Goal: Navigation & Orientation: Understand site structure

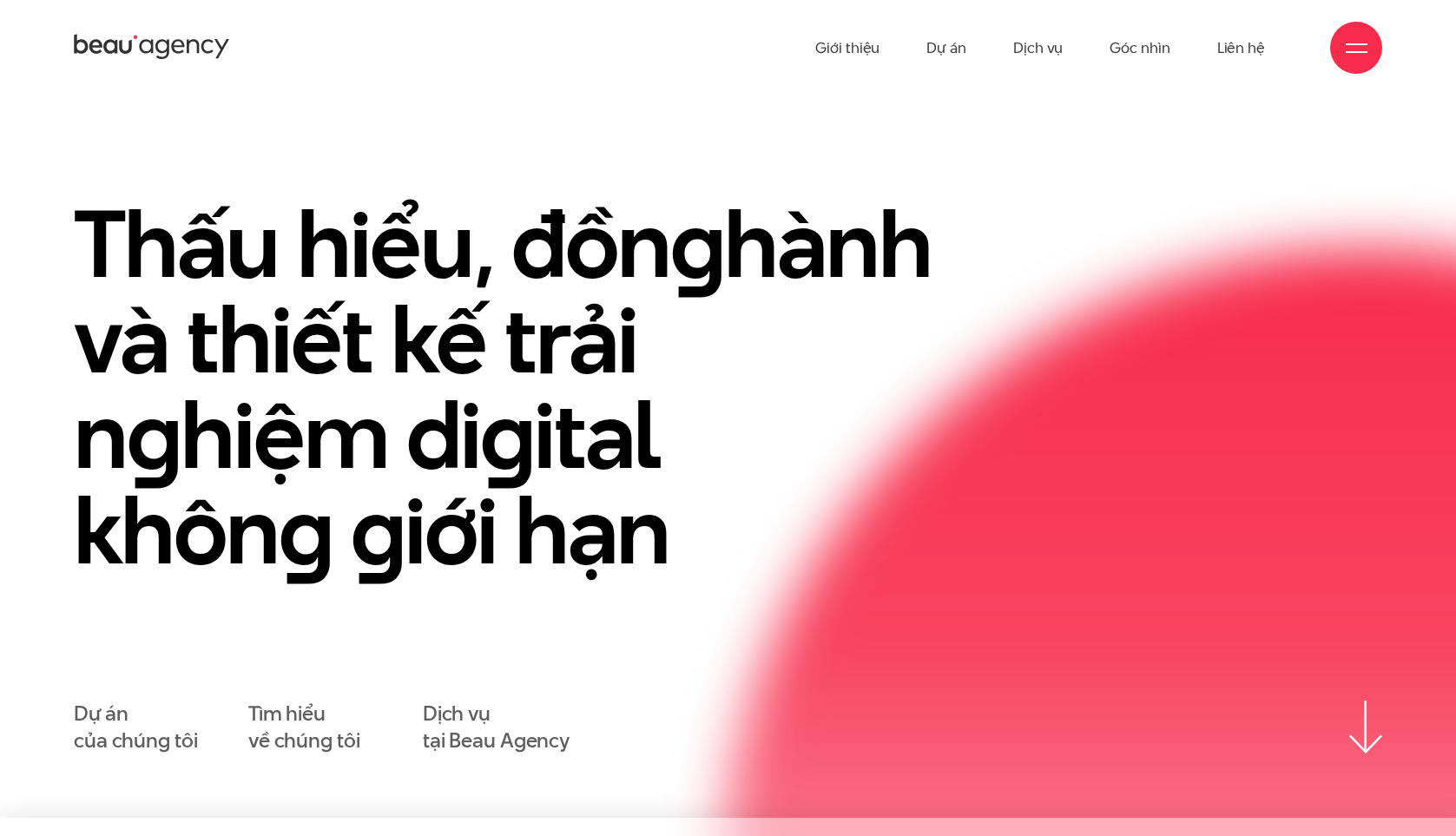
scroll to position [27, 0]
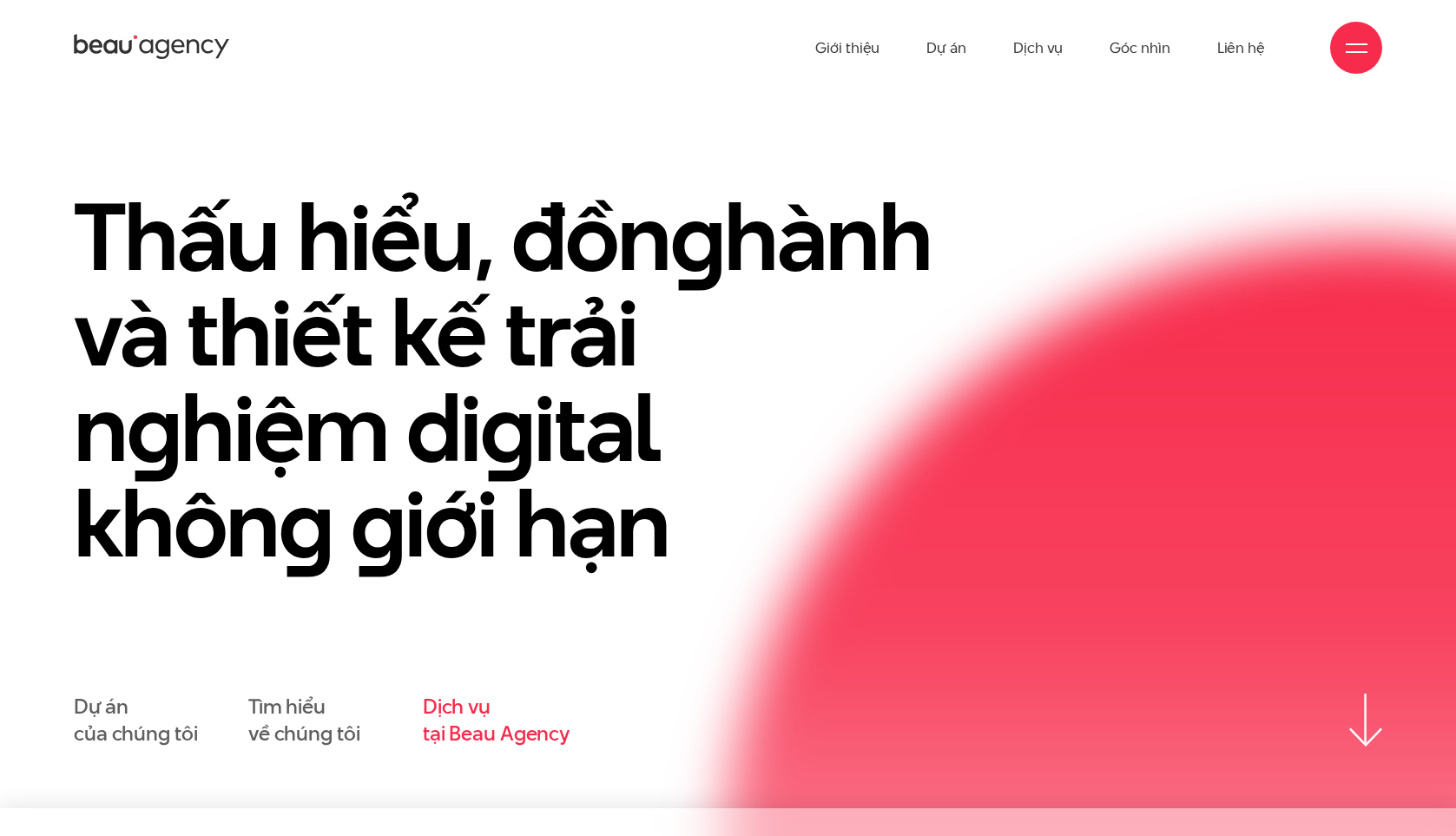
click at [494, 720] on link "Dịch vụ tại Beau Agency" at bounding box center [496, 720] width 147 height 54
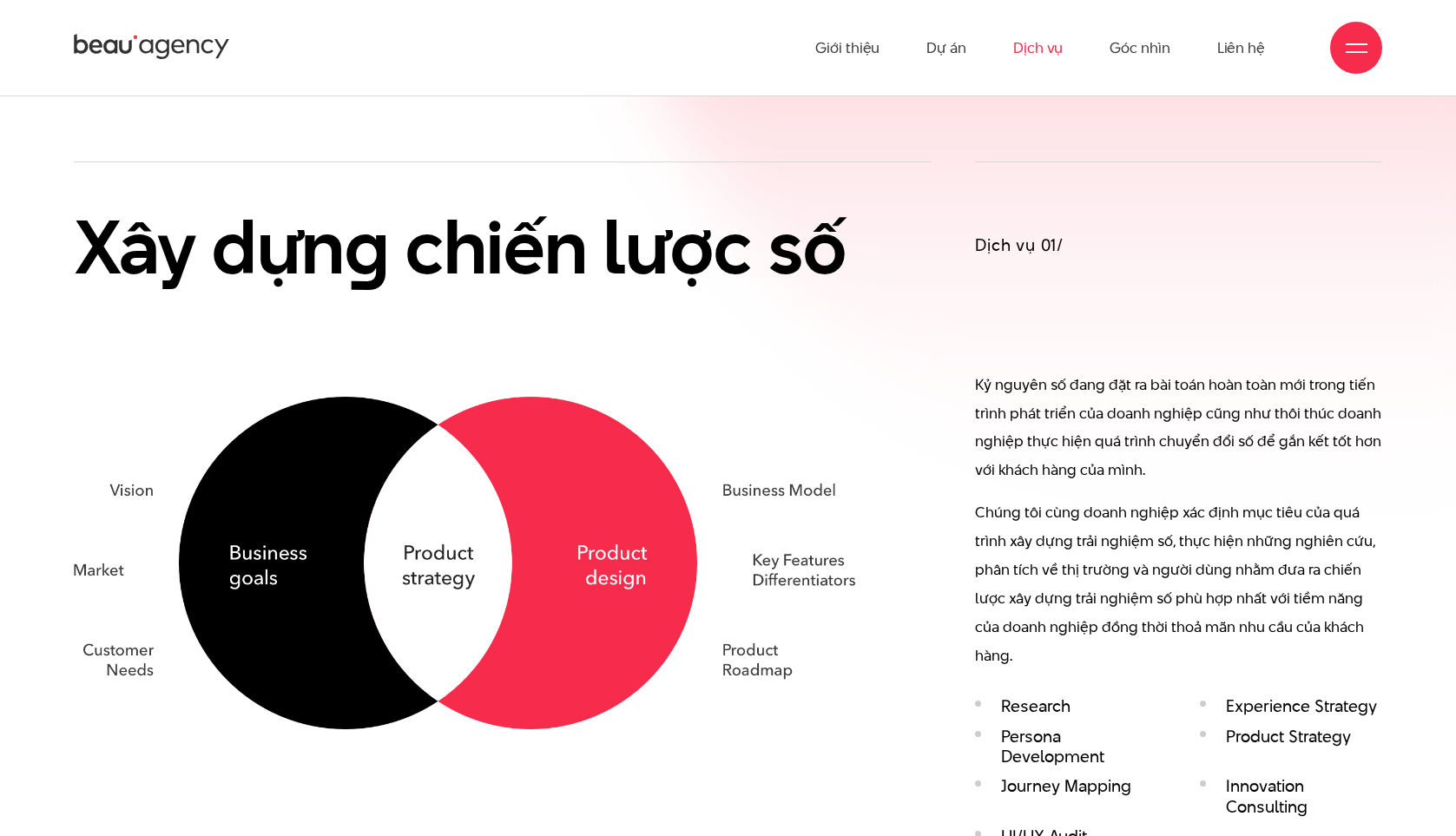
scroll to position [1171, 0]
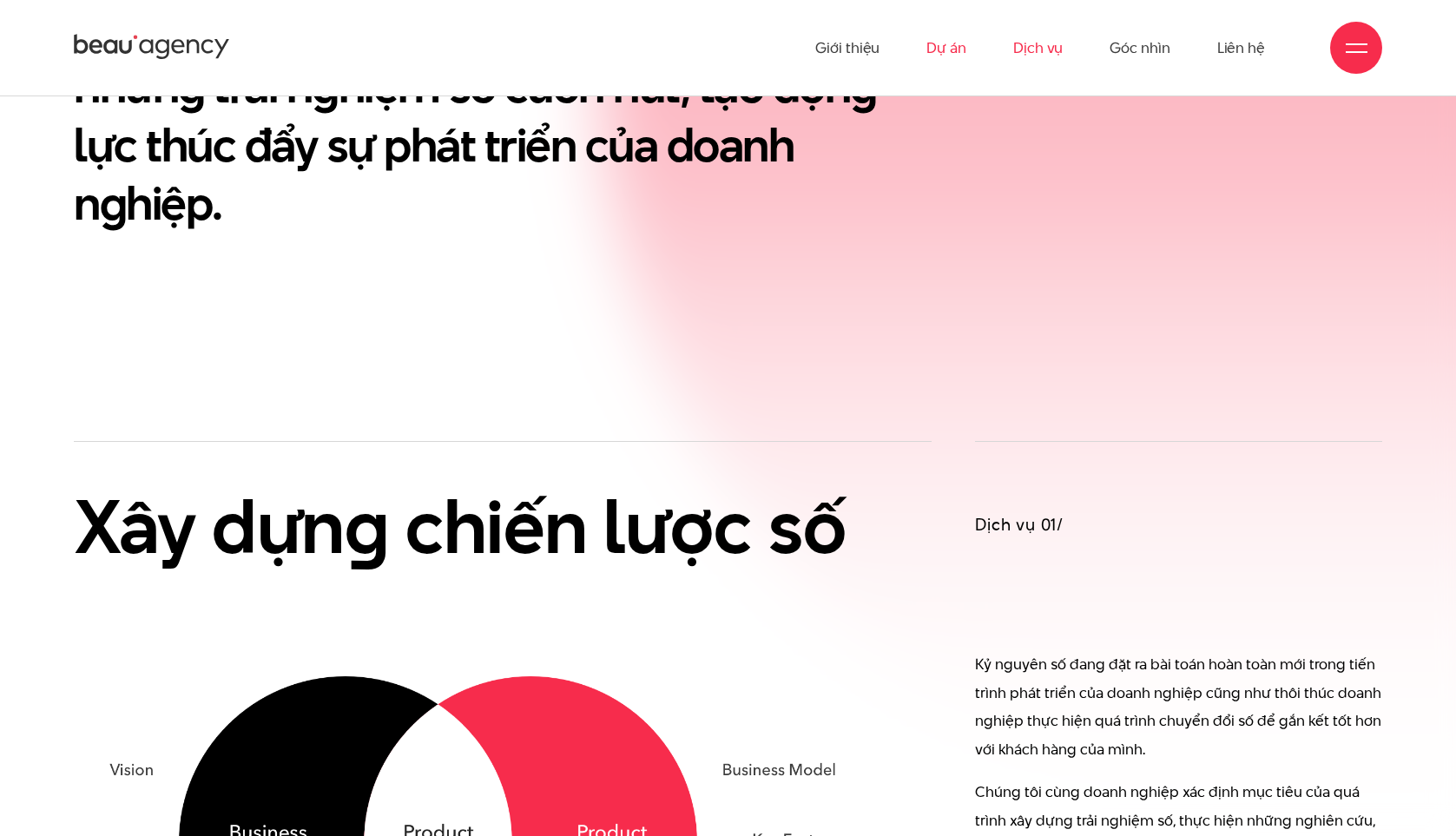
click at [936, 53] on link "Dự án" at bounding box center [946, 48] width 40 height 95
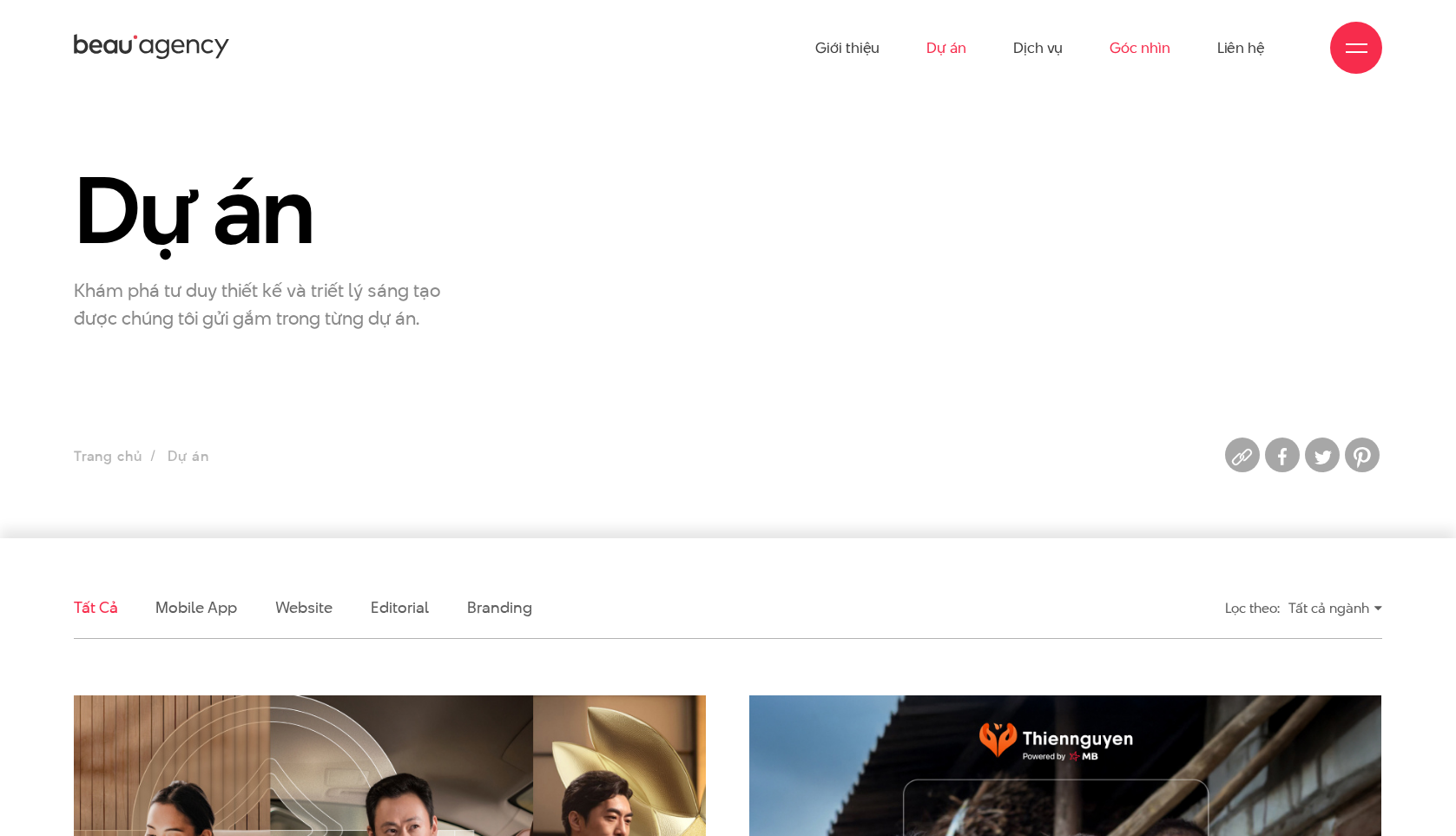
click at [1115, 42] on link "Góc nhìn" at bounding box center [1140, 48] width 60 height 95
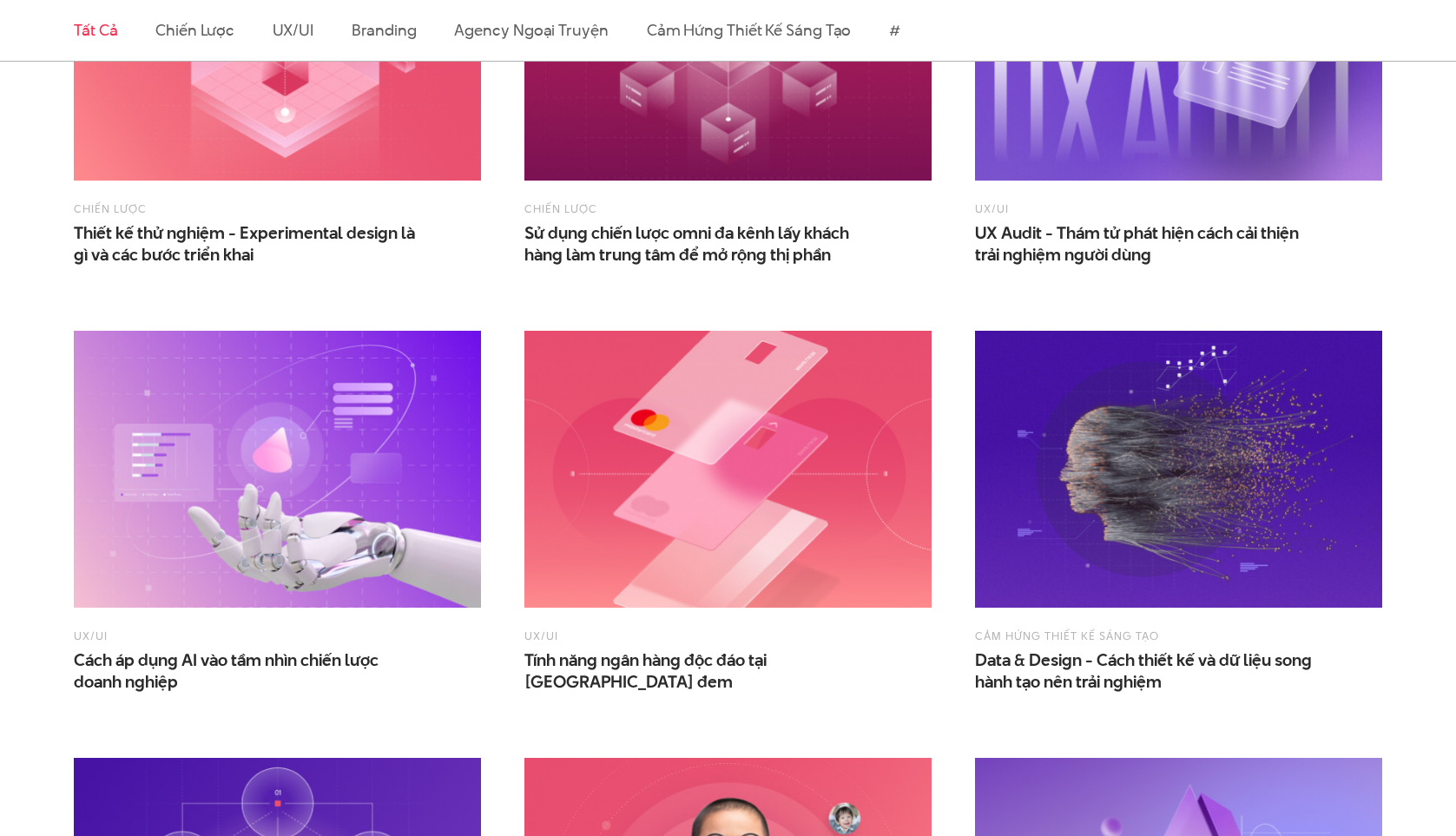
scroll to position [2122, 0]
